Goal: Task Accomplishment & Management: Use online tool/utility

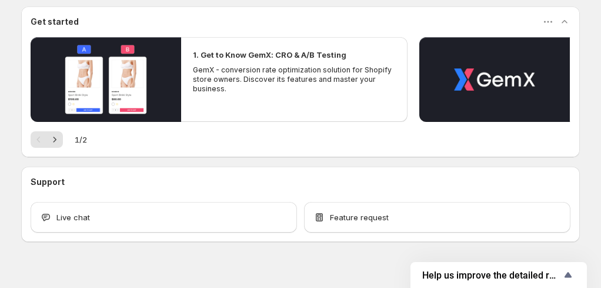
scroll to position [211, 0]
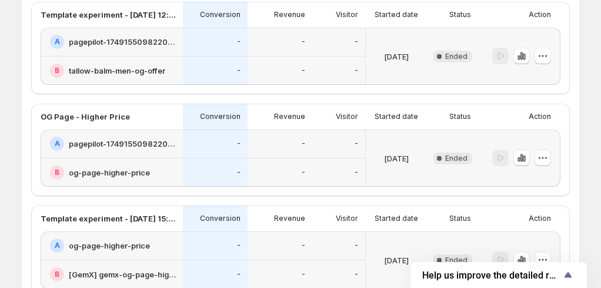
scroll to position [152, 0]
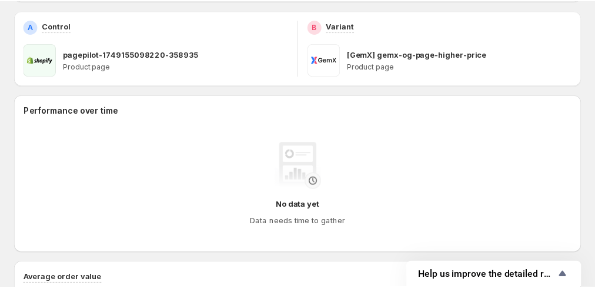
scroll to position [70, 0]
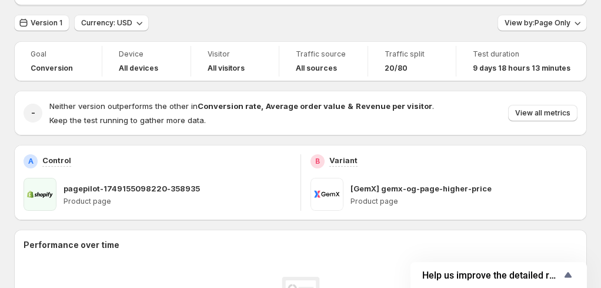
click at [255, 169] on div "A Control pagepilot-1749155098220-358935 Product page" at bounding box center [158, 182] width 268 height 56
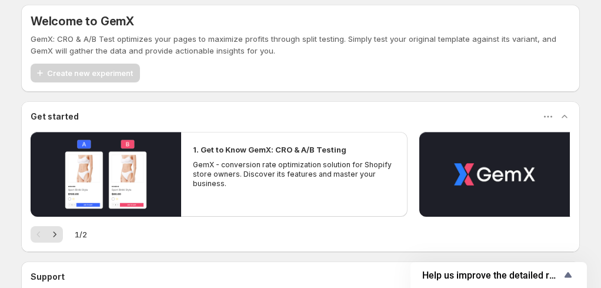
scroll to position [118, 0]
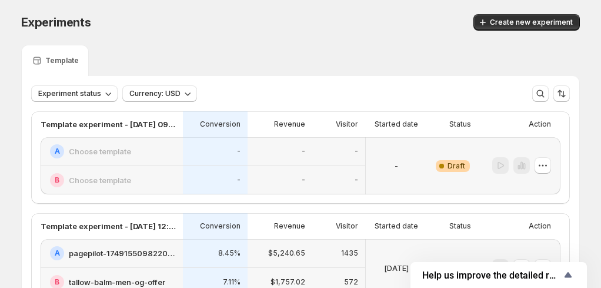
click at [288, 31] on div "Experiments. This page is ready Experiments Create new experiment" at bounding box center [300, 22] width 559 height 45
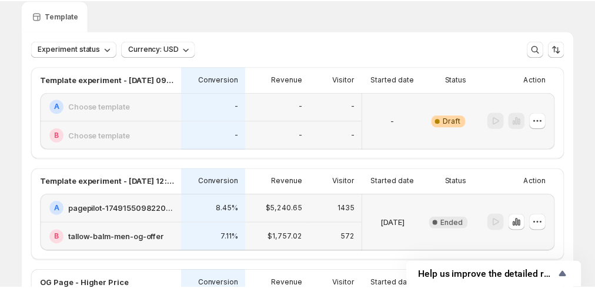
scroll to position [59, 0]
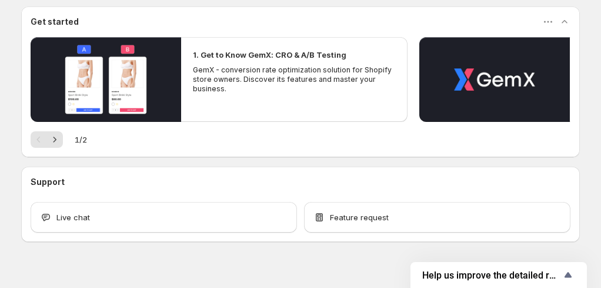
scroll to position [211, 0]
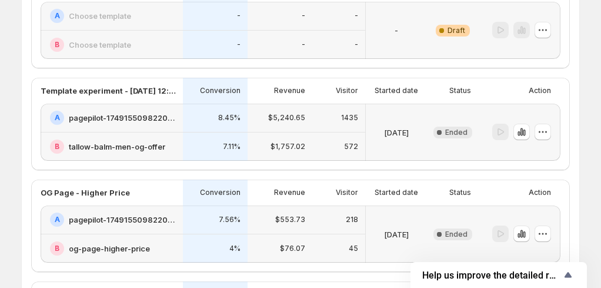
scroll to position [94, 0]
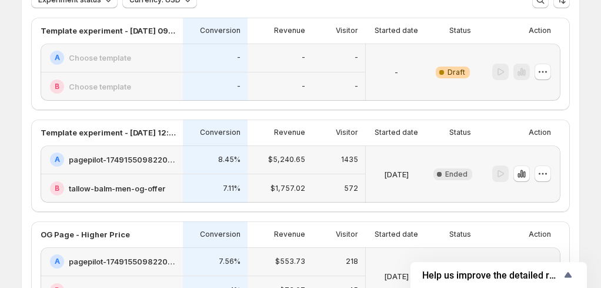
click at [114, 58] on h2 "Choose template" at bounding box center [100, 58] width 62 height 12
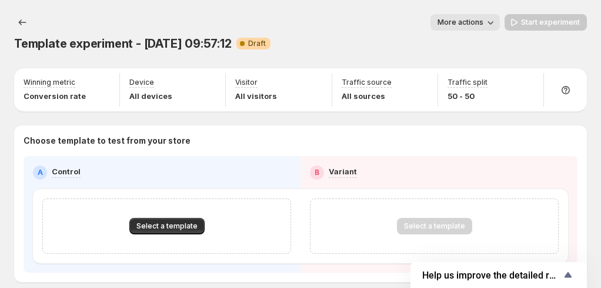
scroll to position [56, 0]
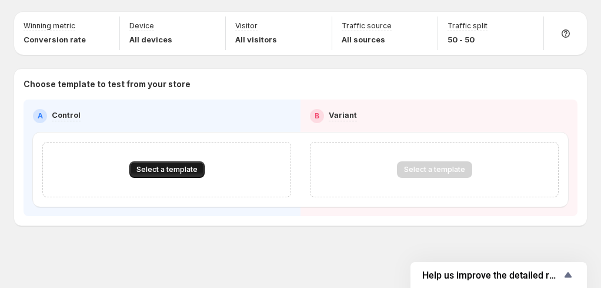
click at [174, 166] on span "Select a template" at bounding box center [166, 169] width 61 height 9
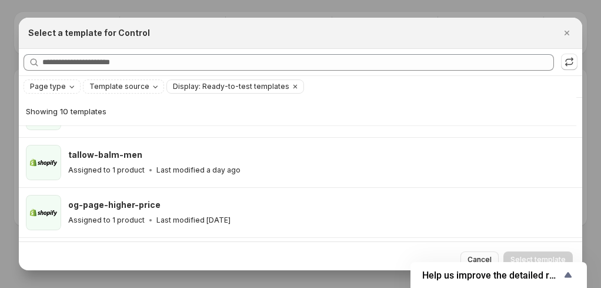
scroll to position [263, 0]
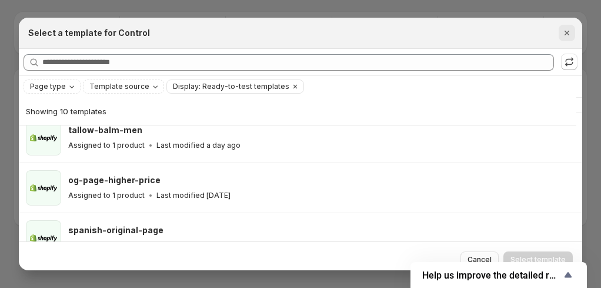
click at [569, 34] on icon "Close" at bounding box center [567, 33] width 12 height 12
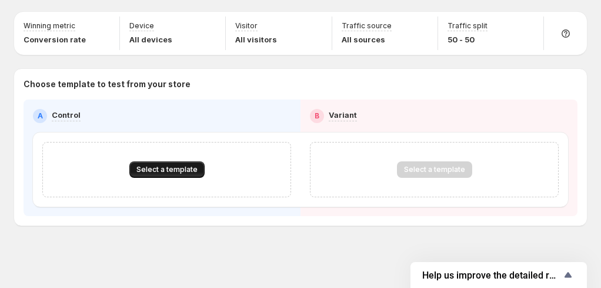
click at [176, 168] on span "Select a template" at bounding box center [166, 169] width 61 height 9
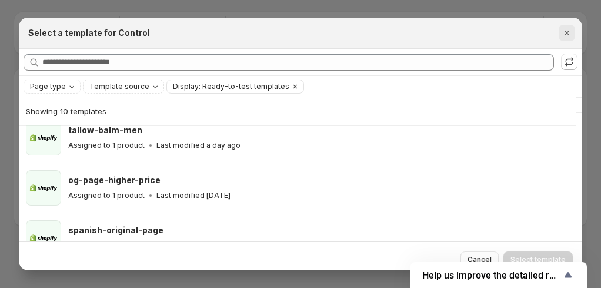
click at [562, 31] on icon "Close" at bounding box center [567, 33] width 12 height 12
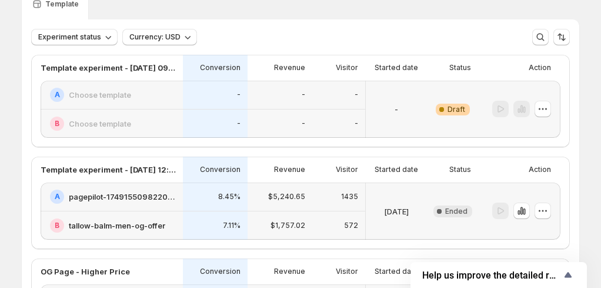
click at [116, 98] on h2 "Choose template" at bounding box center [100, 95] width 62 height 12
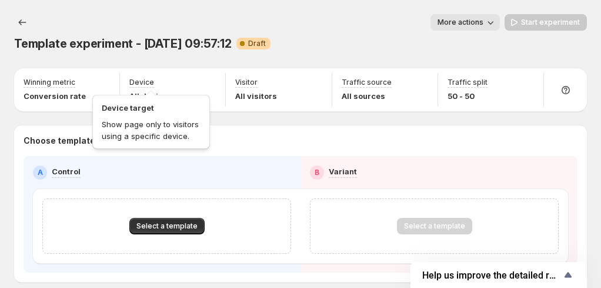
scroll to position [56, 0]
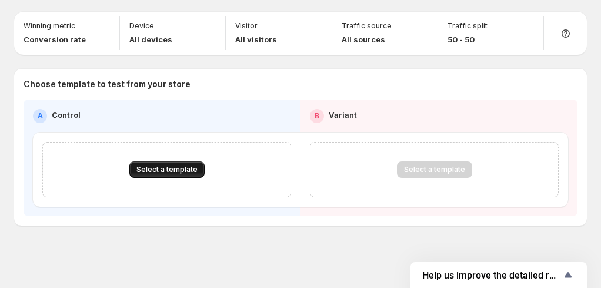
click at [166, 166] on span "Select a template" at bounding box center [166, 169] width 61 height 9
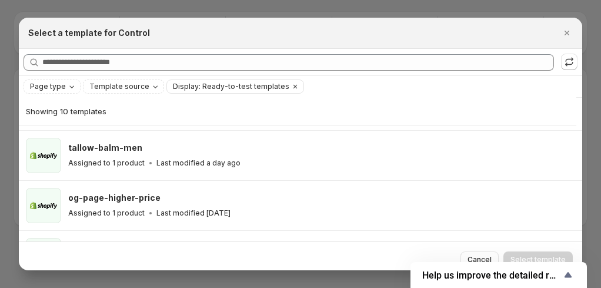
scroll to position [263, 0]
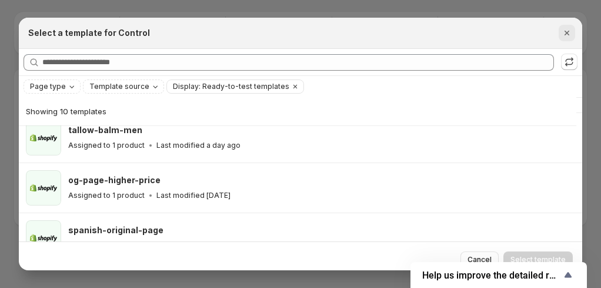
click at [570, 29] on icon "Close" at bounding box center [567, 33] width 12 height 12
